Goal: Task Accomplishment & Management: Manage account settings

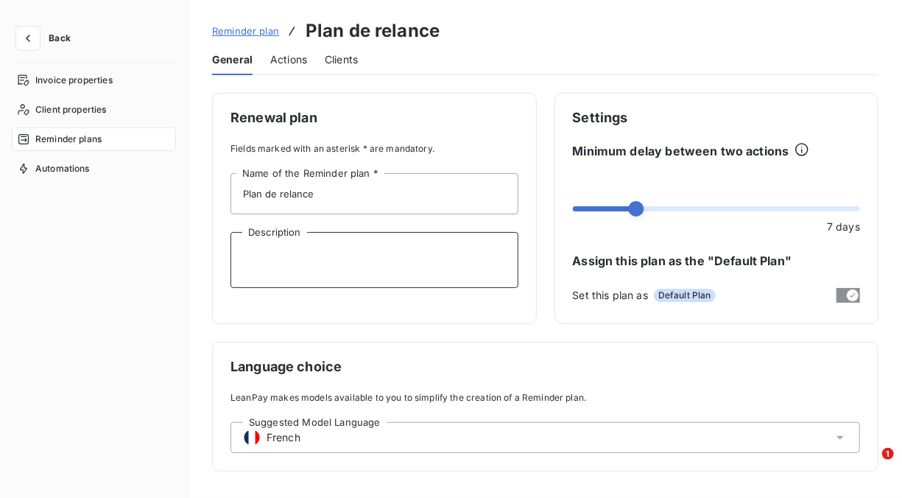
click at [365, 246] on textarea "Description" at bounding box center [374, 260] width 288 height 56
click at [291, 57] on span "Actions" at bounding box center [288, 59] width 37 height 15
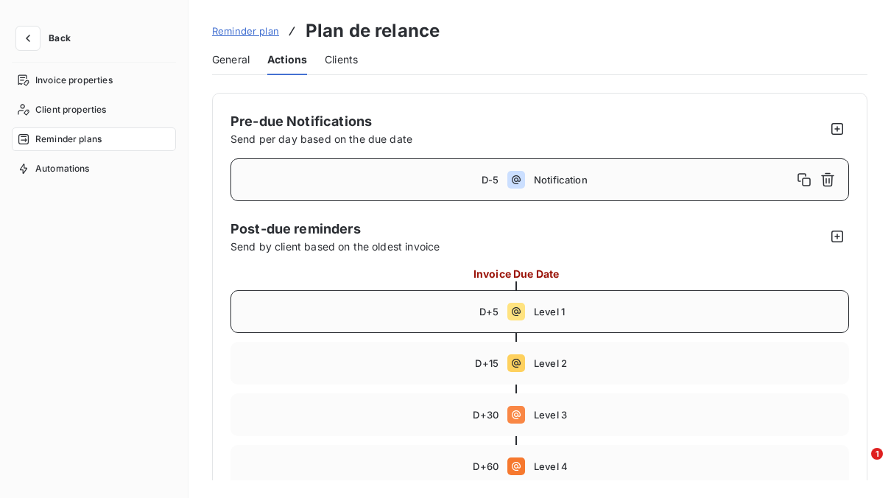
click at [512, 308] on icon at bounding box center [516, 311] width 9 height 9
type input "5"
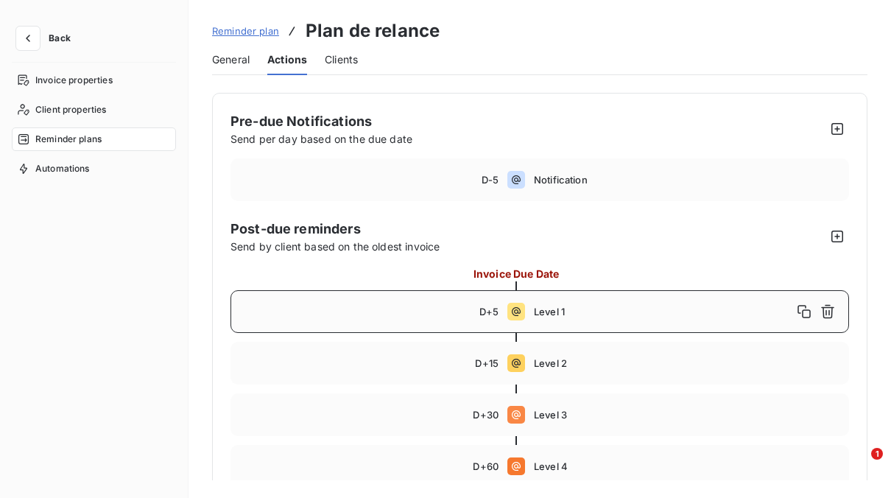
click at [514, 312] on icon at bounding box center [516, 311] width 9 height 9
click at [239, 54] on span "General" at bounding box center [231, 59] width 38 height 15
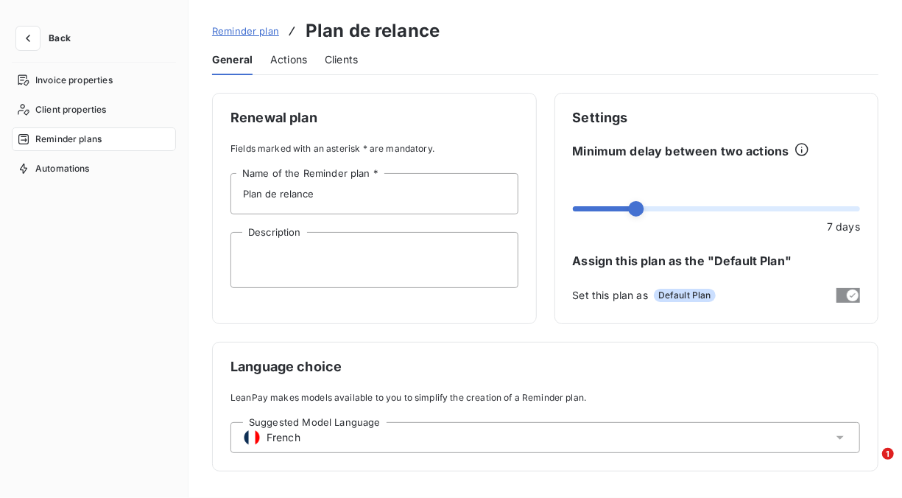
click at [347, 57] on span "Clients" at bounding box center [341, 59] width 33 height 15
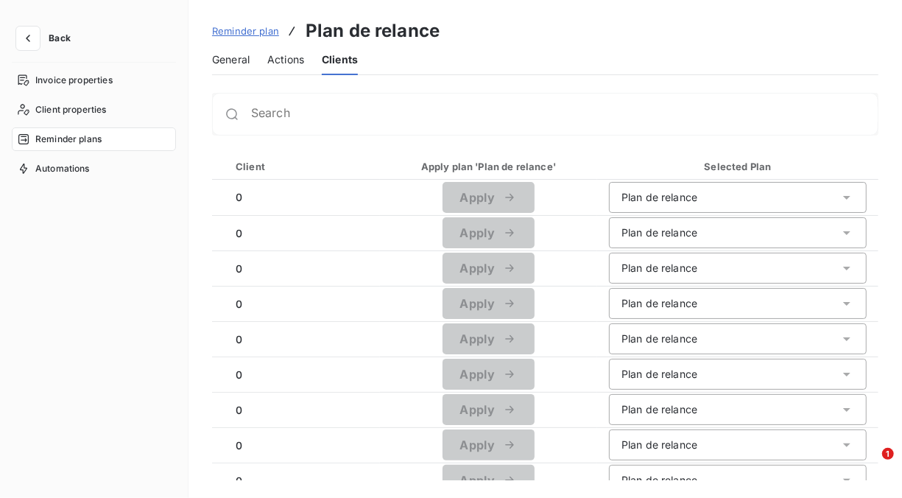
click at [303, 54] on span "Actions" at bounding box center [285, 59] width 37 height 15
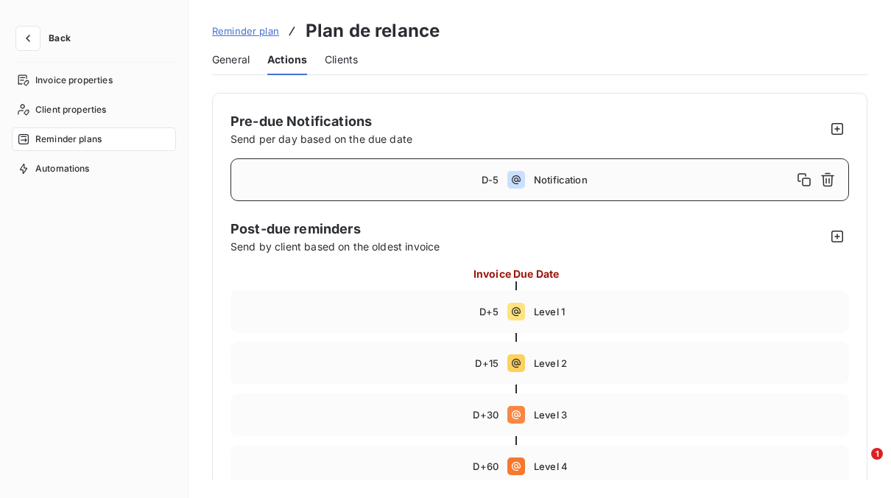
click at [227, 54] on span "General" at bounding box center [231, 59] width 38 height 15
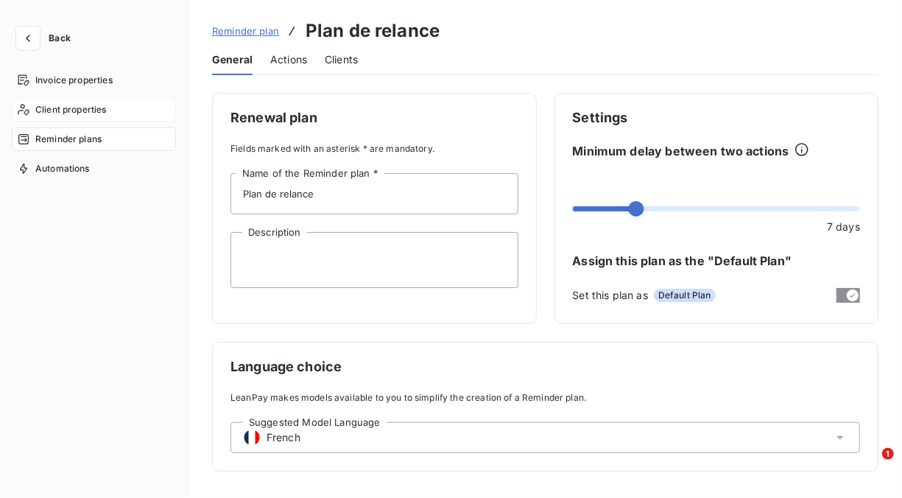
click at [96, 112] on span "Client properties" at bounding box center [70, 109] width 71 height 13
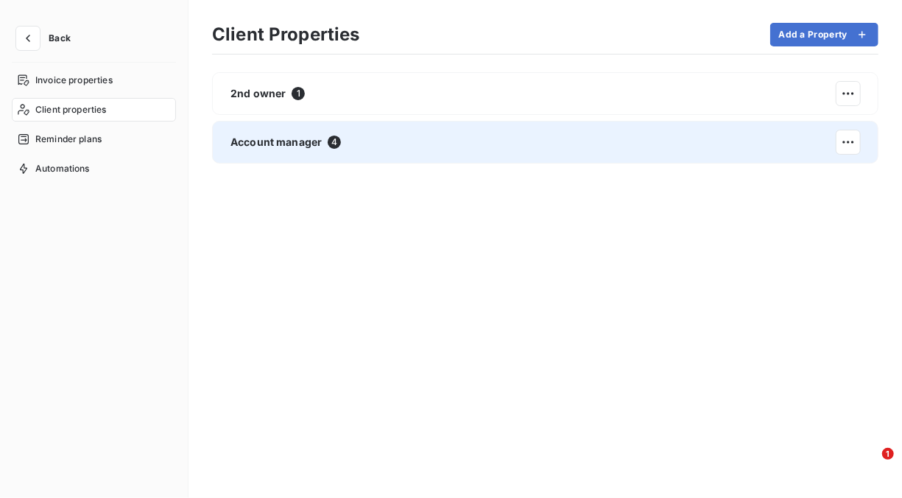
click at [288, 142] on span "Account manager" at bounding box center [275, 142] width 91 height 15
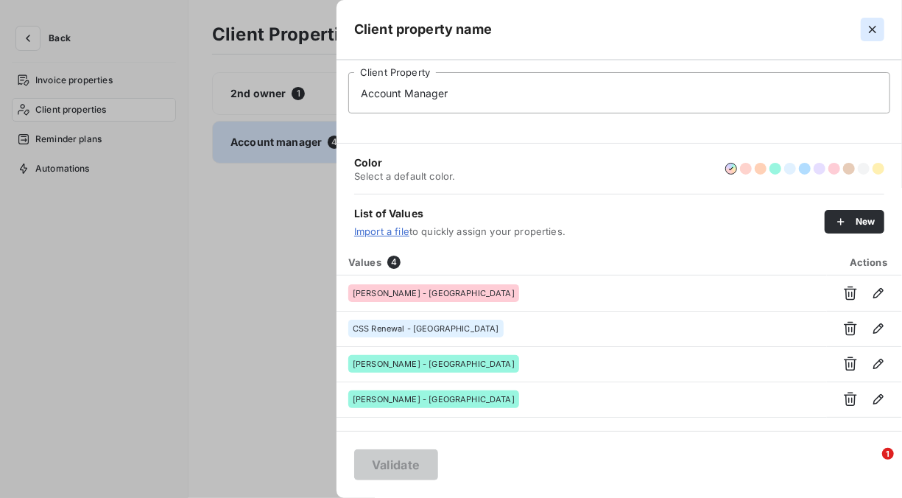
click at [878, 29] on icon "button" at bounding box center [872, 29] width 15 height 15
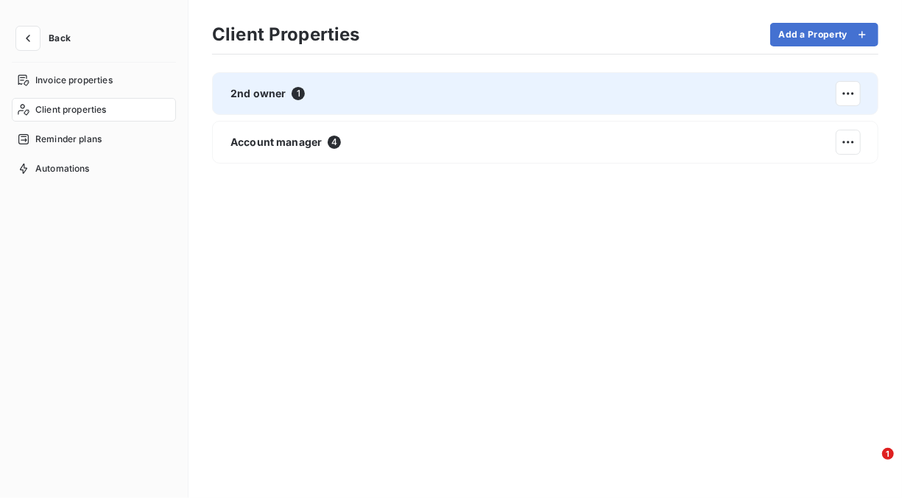
click at [270, 86] on span "2nd owner" at bounding box center [257, 93] width 55 height 15
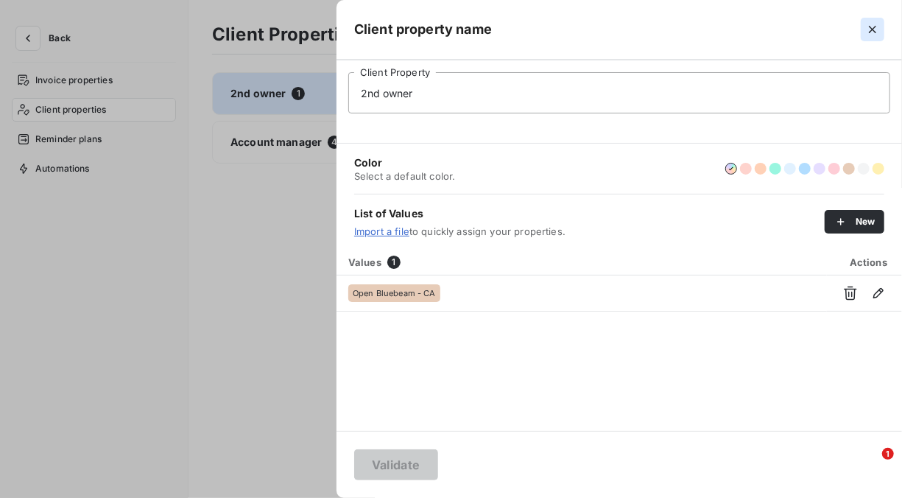
click at [872, 27] on icon "button" at bounding box center [872, 29] width 15 height 15
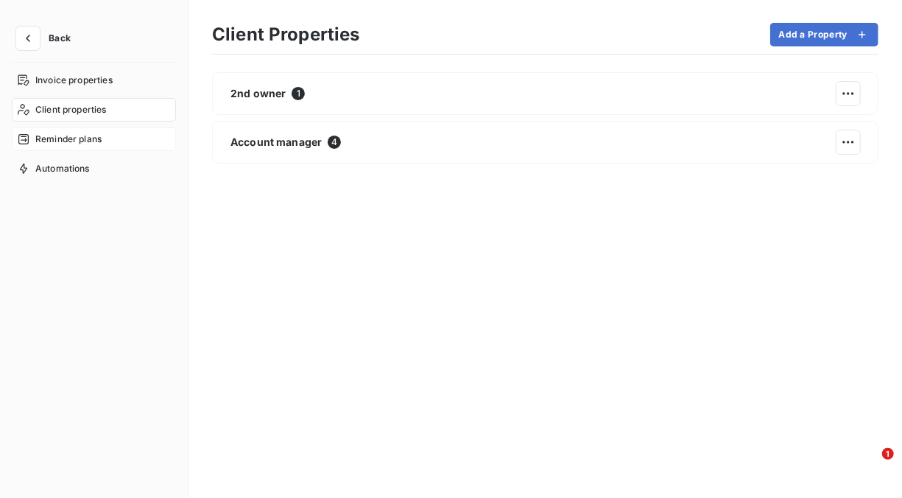
click at [68, 138] on span "Reminder plans" at bounding box center [68, 139] width 66 height 13
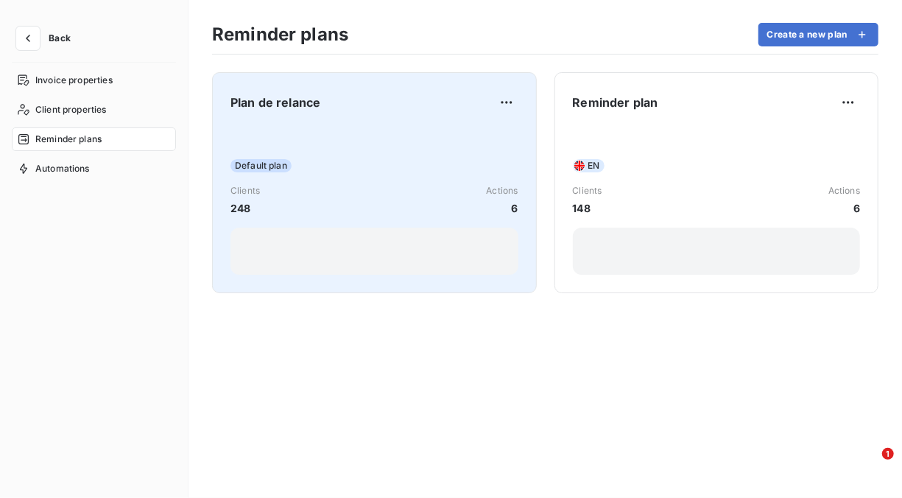
click at [251, 168] on span "Default plan" at bounding box center [260, 165] width 61 height 13
